Goal: Transaction & Acquisition: Purchase product/service

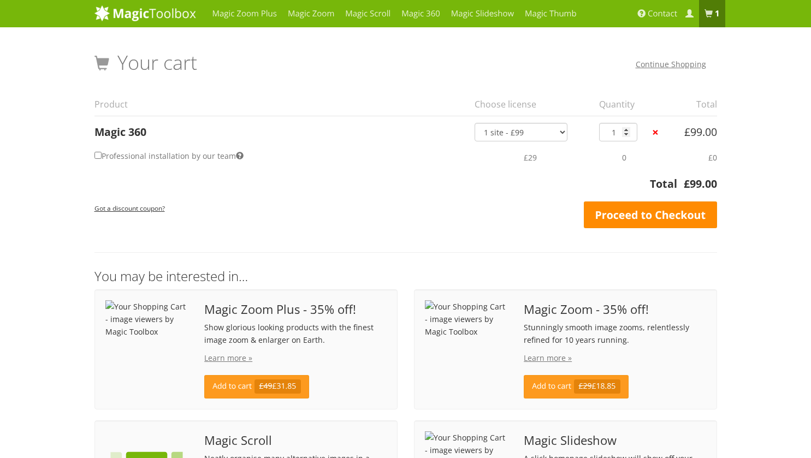
click at [669, 212] on link "Proceed to Checkout" at bounding box center [650, 215] width 133 height 27
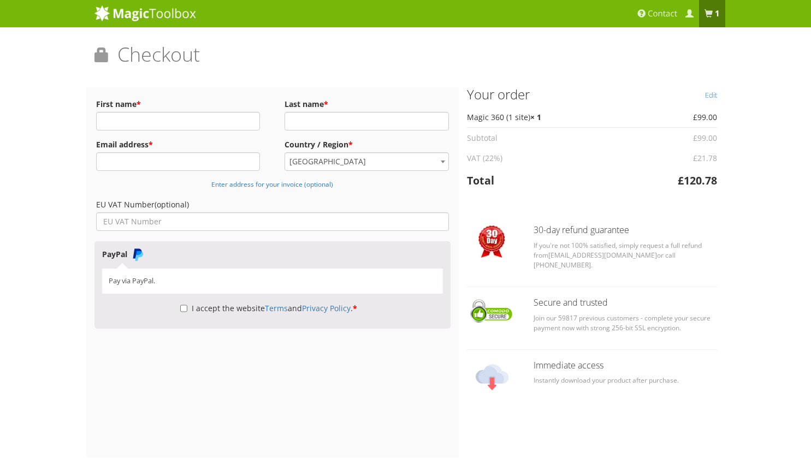
click at [688, 179] on bdi "£ 120.78" at bounding box center [697, 180] width 39 height 15
